Goal: Task Accomplishment & Management: Use online tool/utility

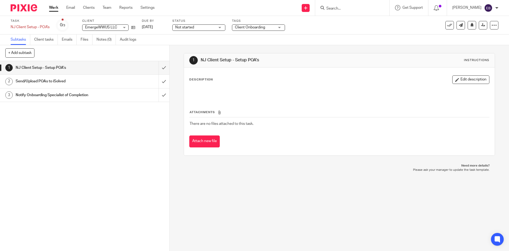
click at [54, 7] on link "Work" at bounding box center [53, 7] width 9 height 5
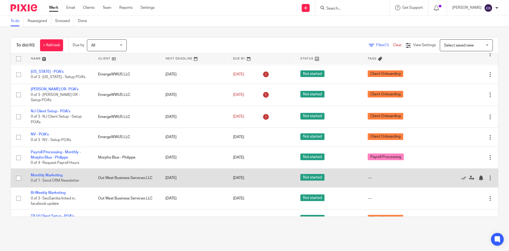
scroll to position [757, 0]
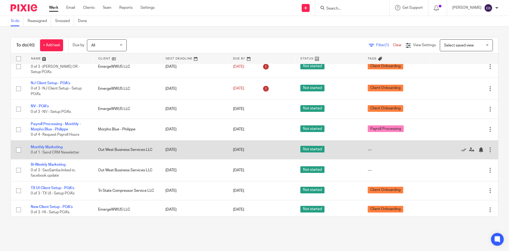
click at [488, 147] on div at bounding box center [490, 149] width 5 height 5
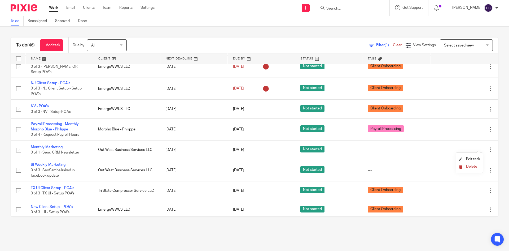
click at [474, 166] on span "Delete" at bounding box center [471, 166] width 11 height 4
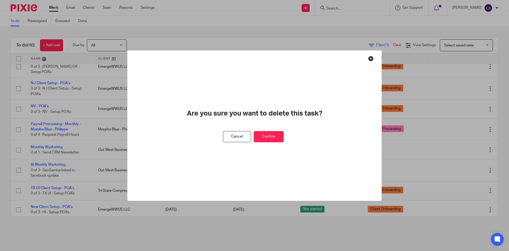
click at [279, 138] on button "Confirm" at bounding box center [269, 136] width 30 height 11
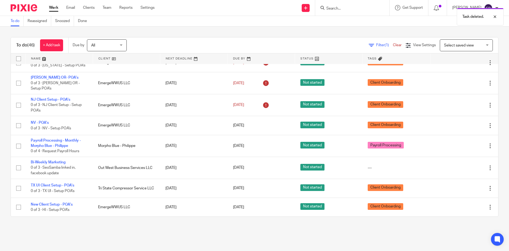
scroll to position [738, 0]
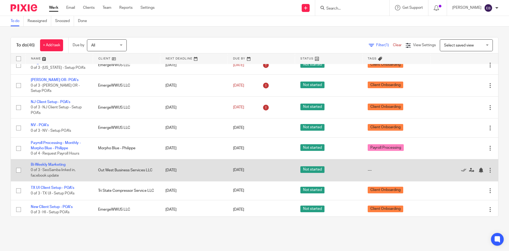
click at [488, 167] on div at bounding box center [490, 169] width 5 height 5
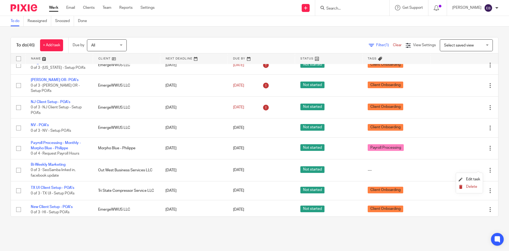
click at [472, 187] on span "Delete" at bounding box center [471, 187] width 11 height 4
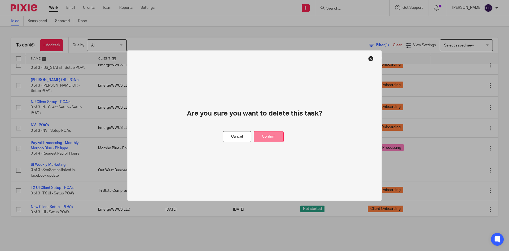
click at [274, 140] on button "Confirm" at bounding box center [269, 136] width 30 height 11
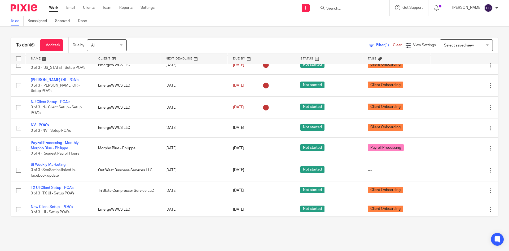
scroll to position [716, 0]
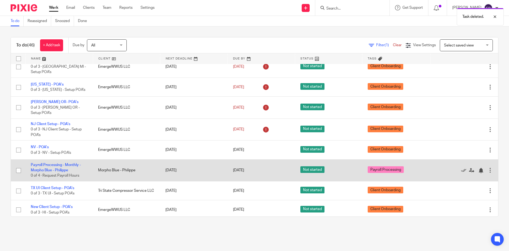
click at [488, 167] on div at bounding box center [490, 169] width 5 height 5
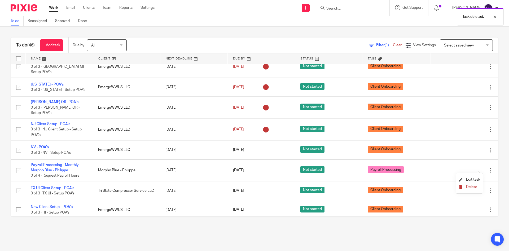
click at [472, 188] on span "Delete" at bounding box center [471, 187] width 11 height 4
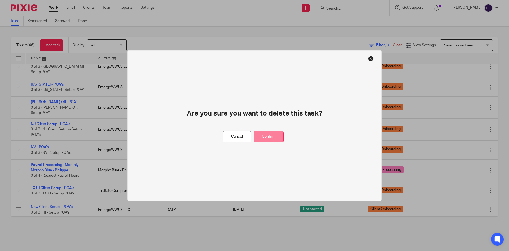
click at [273, 134] on button "Confirm" at bounding box center [269, 136] width 30 height 11
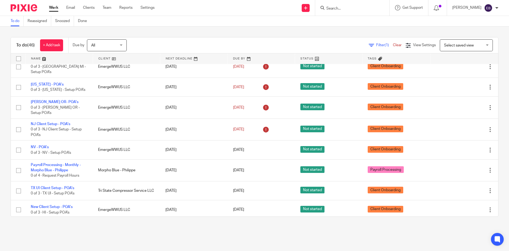
scroll to position [694, 0]
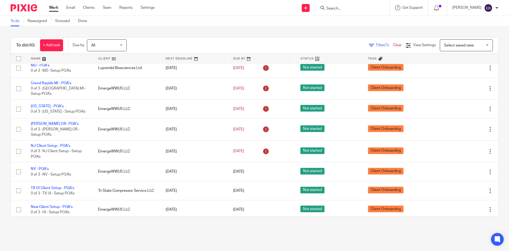
click at [56, 6] on link "Work" at bounding box center [53, 7] width 9 height 5
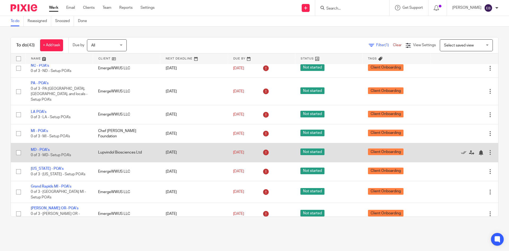
scroll to position [694, 0]
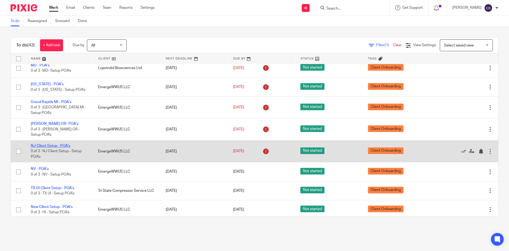
click at [44, 141] on td "NJ Client Setup - POA's 0 of 3 · NJ Client Setup - Setup POA's" at bounding box center [58, 151] width 67 height 22
click at [45, 144] on link "NJ Client Setup - POA's" at bounding box center [51, 146] width 40 height 4
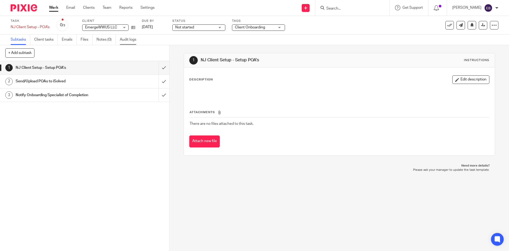
click at [128, 38] on link "Audit logs" at bounding box center [130, 39] width 20 height 10
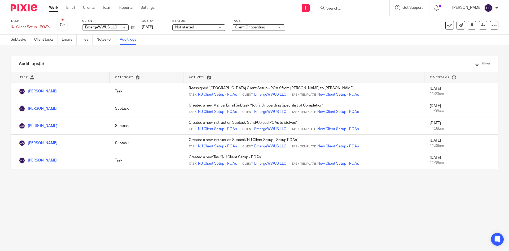
click at [56, 8] on link "Work" at bounding box center [53, 7] width 9 height 5
